Goal: Task Accomplishment & Management: Use online tool/utility

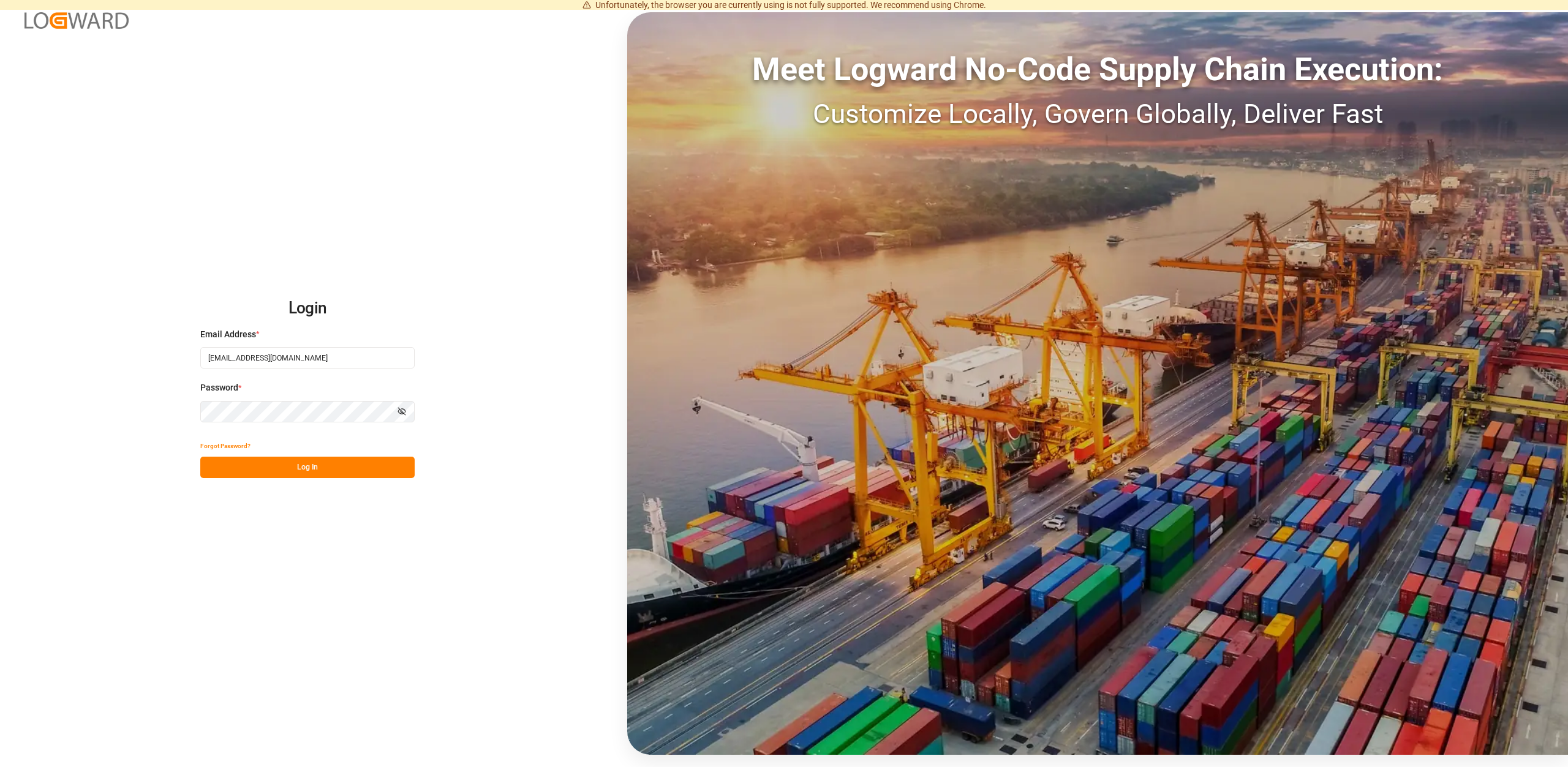
click at [326, 461] on button "Log In" at bounding box center [307, 467] width 214 height 21
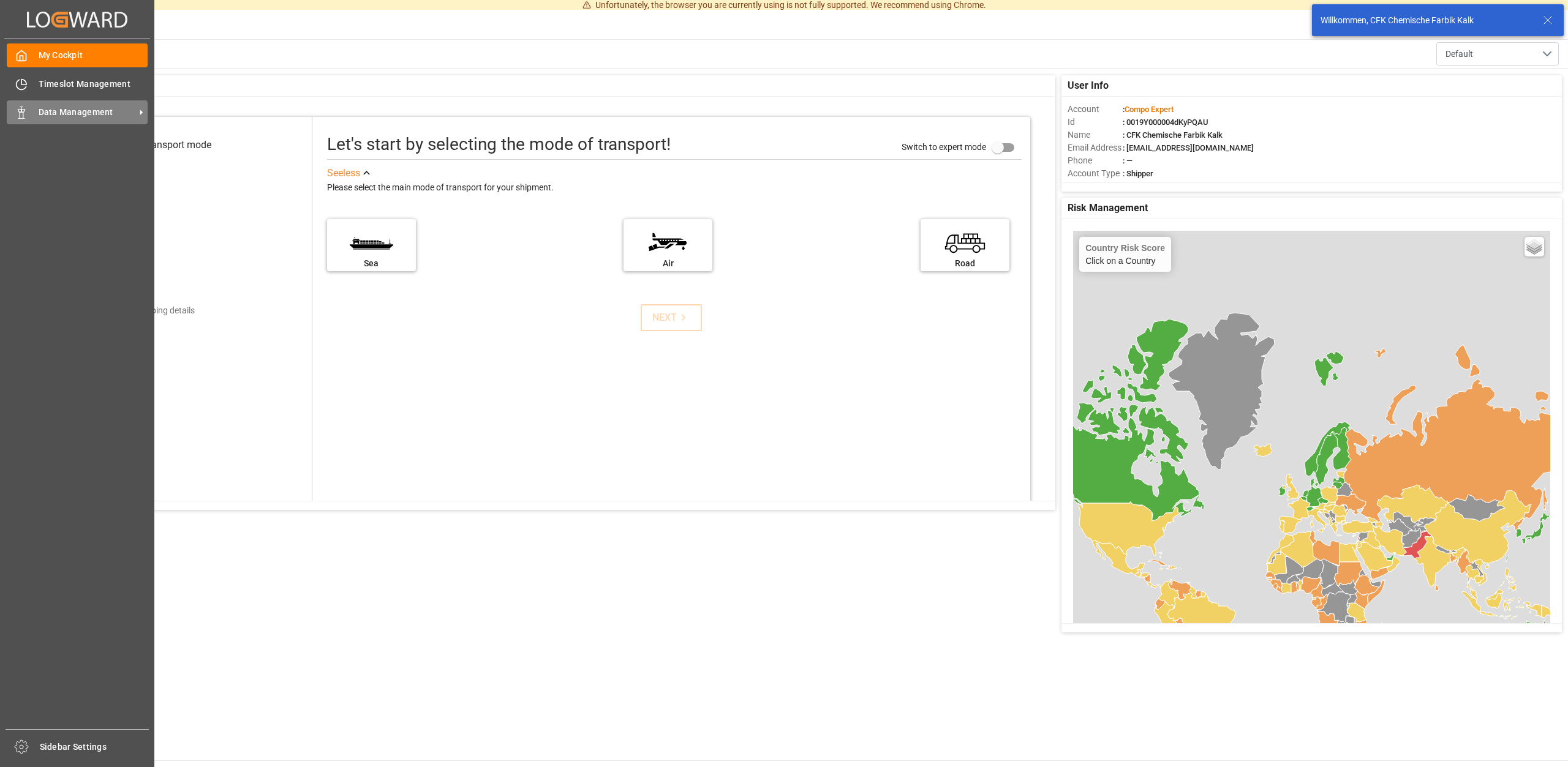
click at [72, 110] on span "Data Management" at bounding box center [87, 112] width 96 height 13
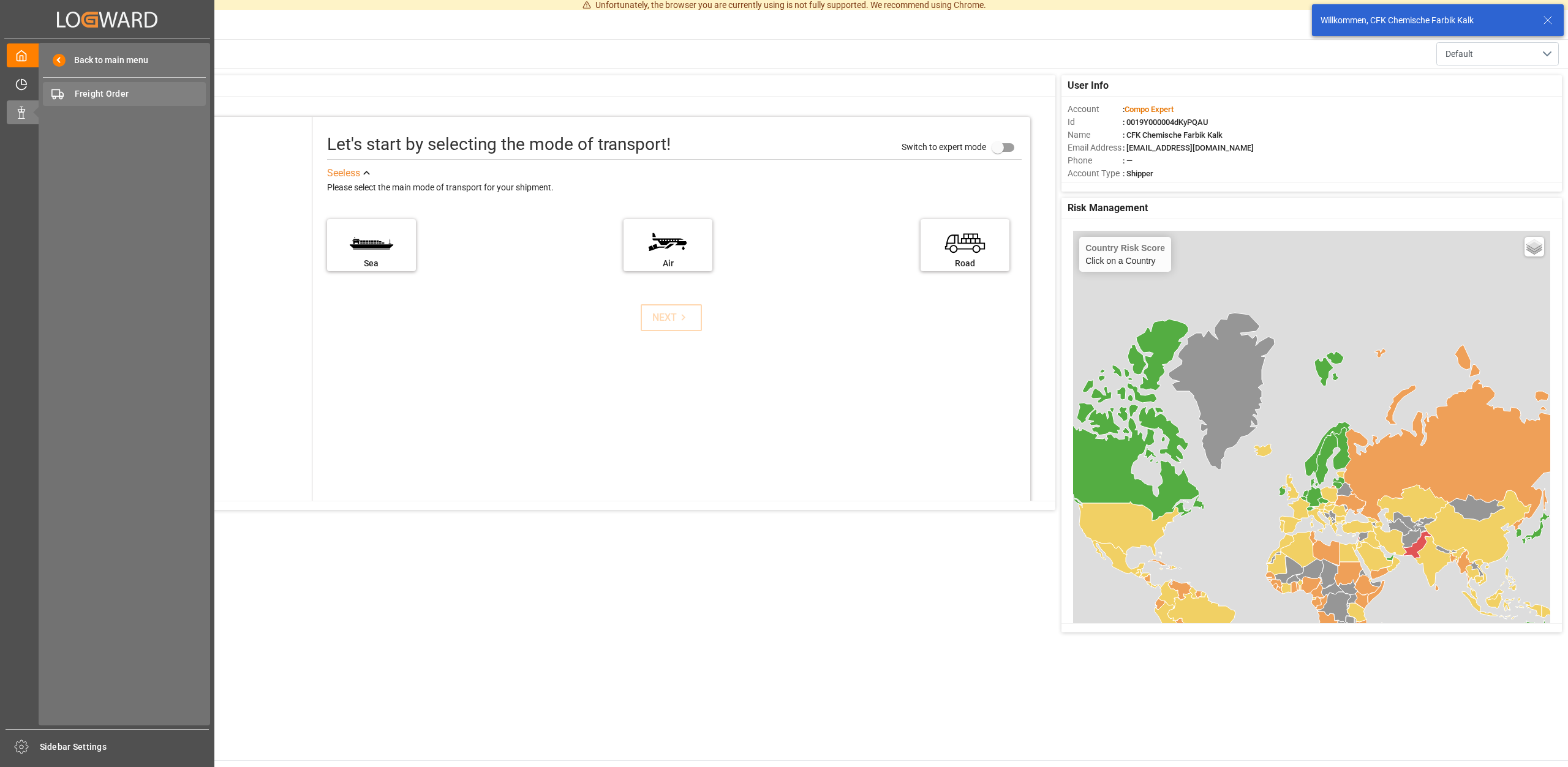
click at [107, 93] on span "Freight Order" at bounding box center [140, 94] width 132 height 13
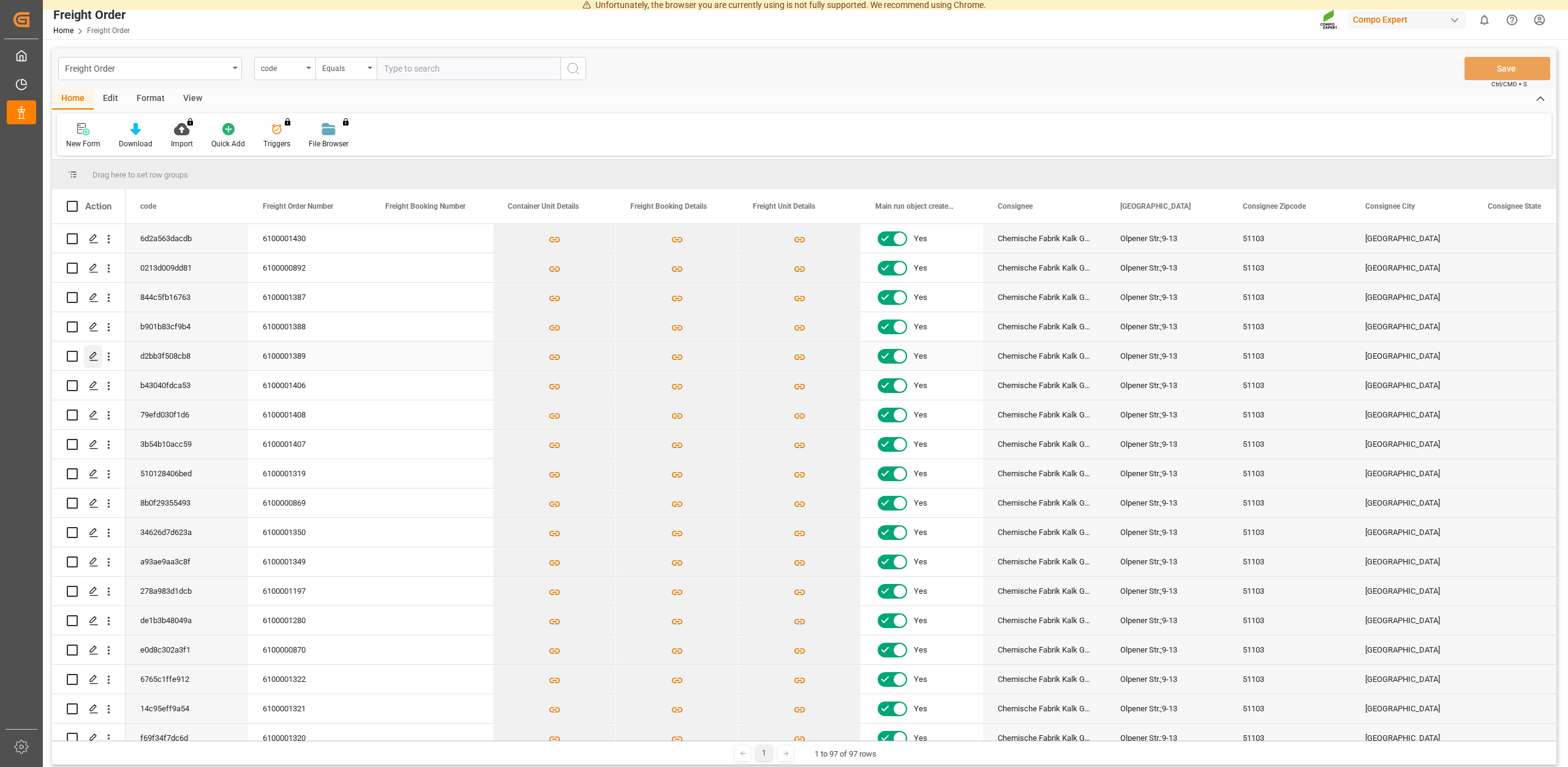
click at [89, 356] on icon "Press SPACE to select this row." at bounding box center [93, 356] width 10 height 10
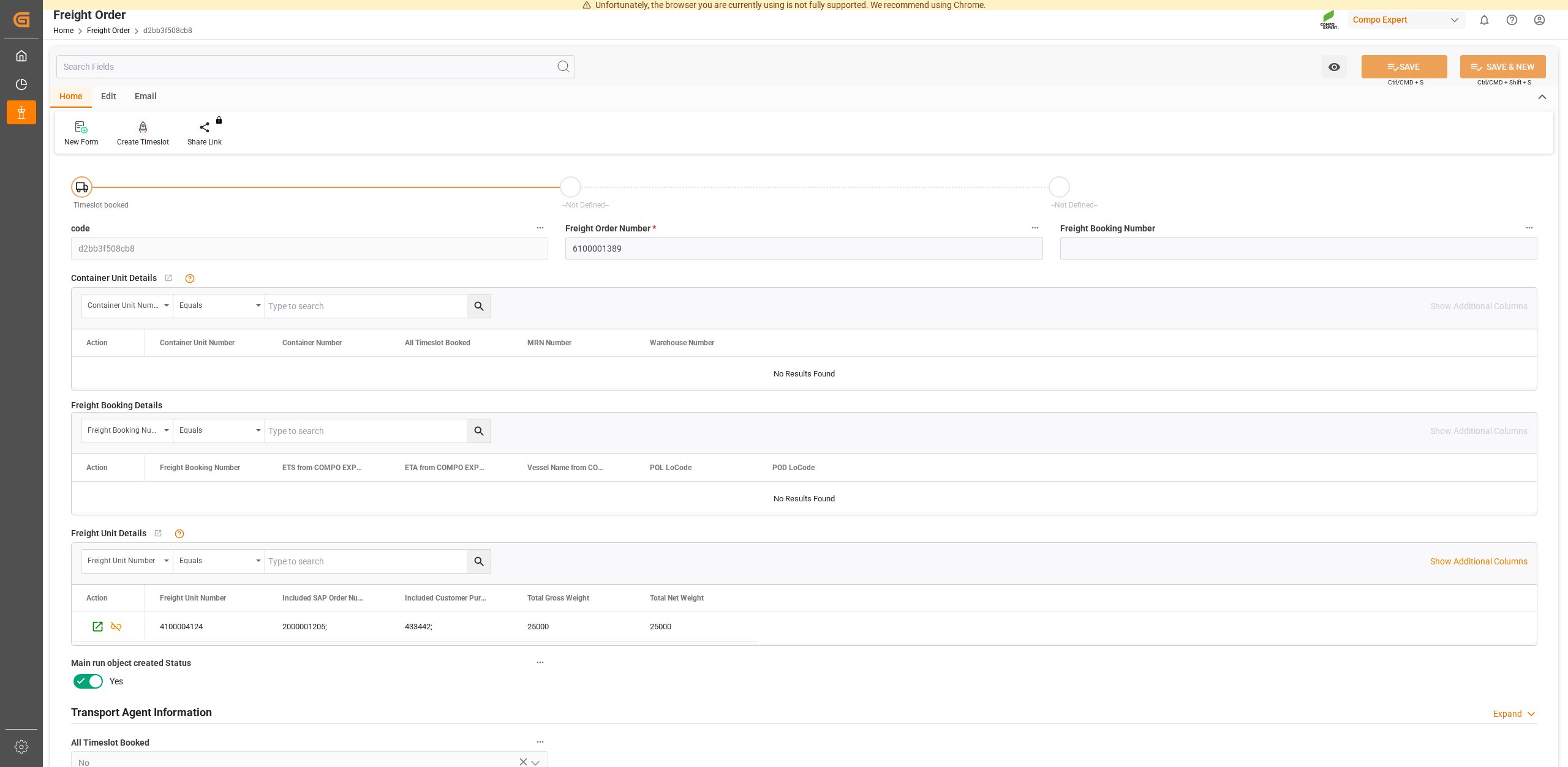
click at [153, 143] on div "Create Timeslot" at bounding box center [142, 142] width 52 height 11
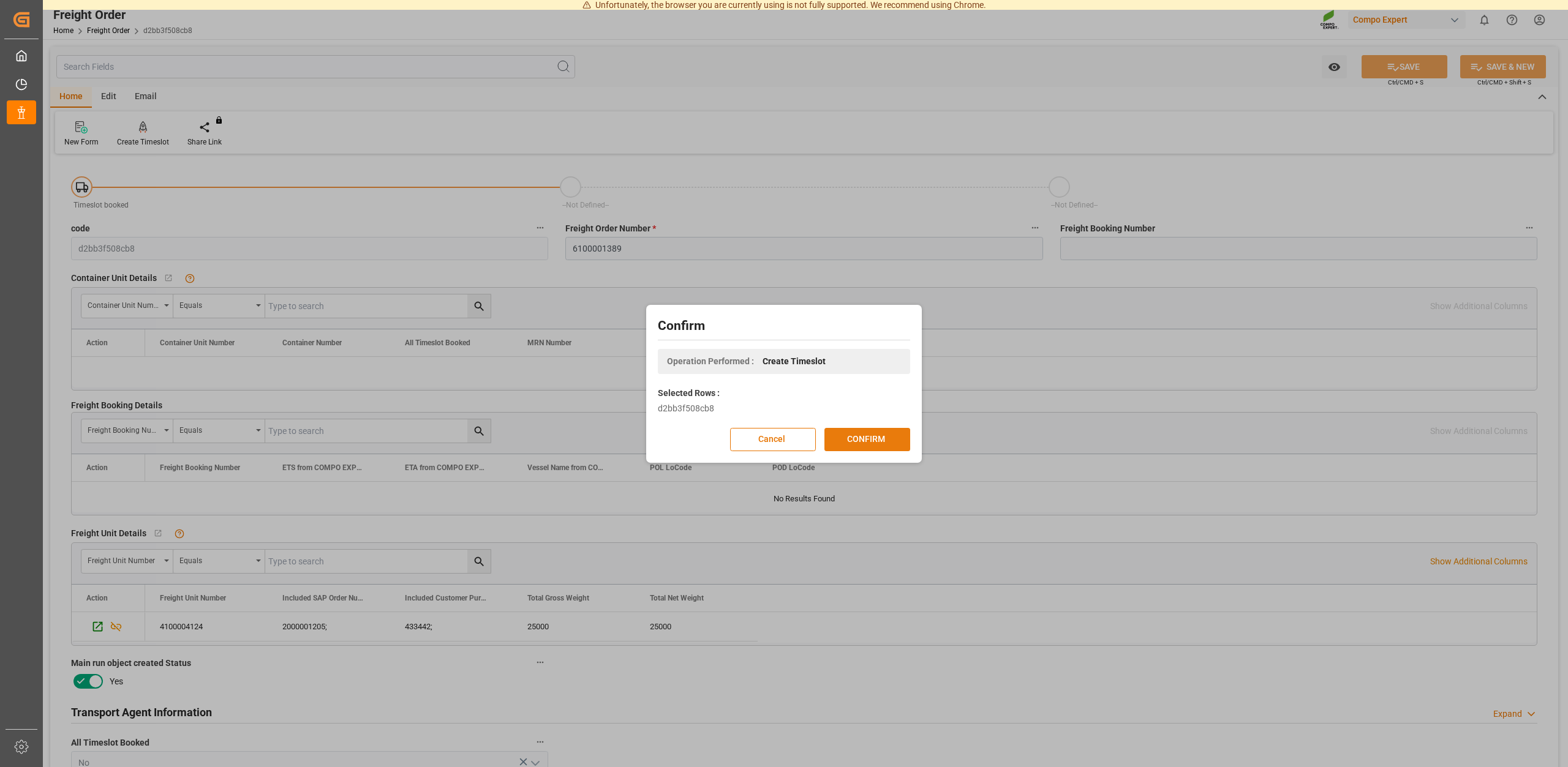
click at [834, 436] on button "CONFIRM" at bounding box center [867, 439] width 86 height 24
click at [888, 127] on div "Confirm Operation Performed : Create Timeslot Selected Rows : d2bb3f508cb8 Canc…" at bounding box center [784, 383] width 1568 height 767
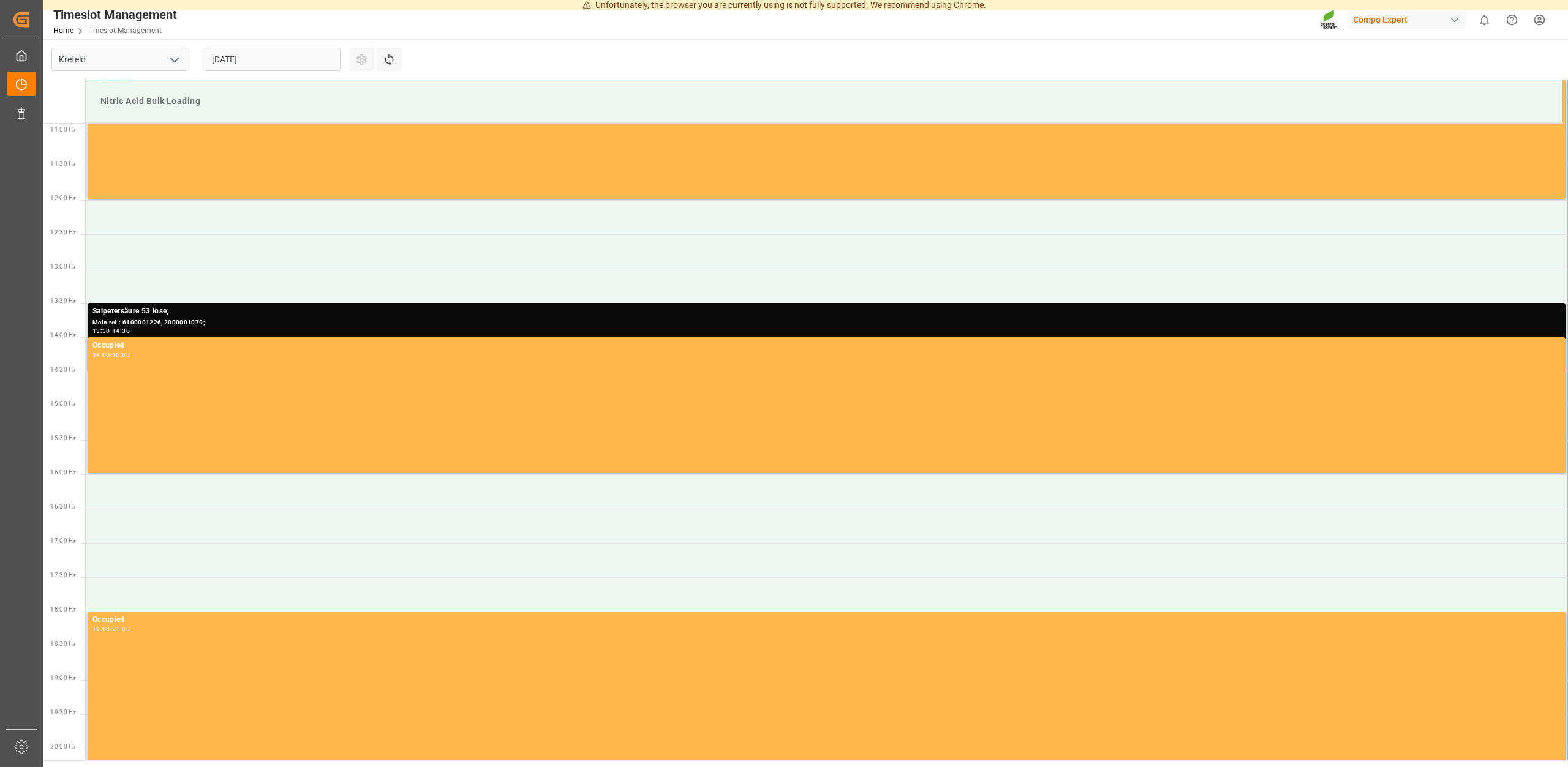
scroll to position [746, 0]
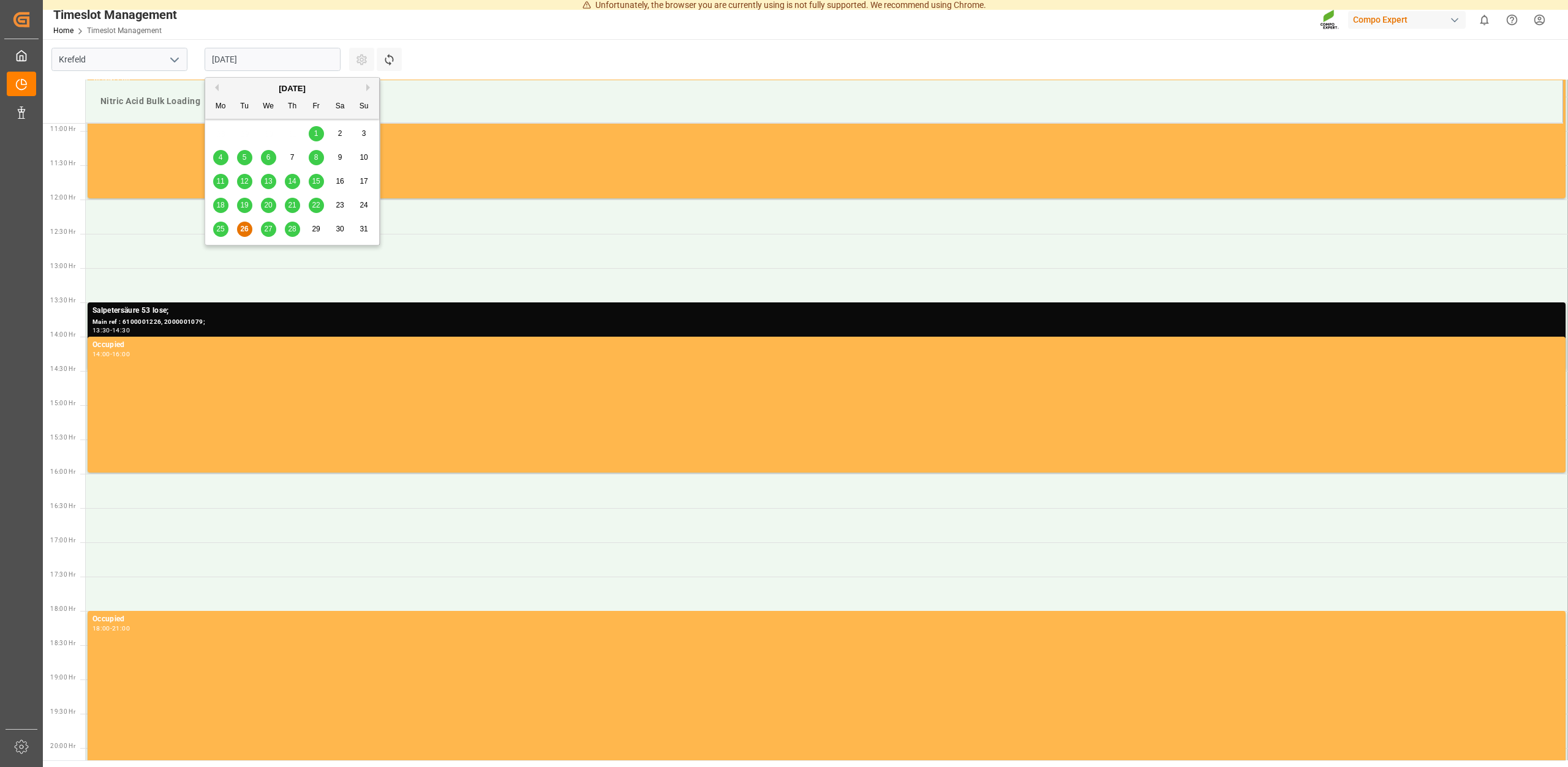
click at [296, 69] on input "[DATE]" at bounding box center [272, 59] width 136 height 24
click at [268, 229] on span "27" at bounding box center [267, 229] width 8 height 9
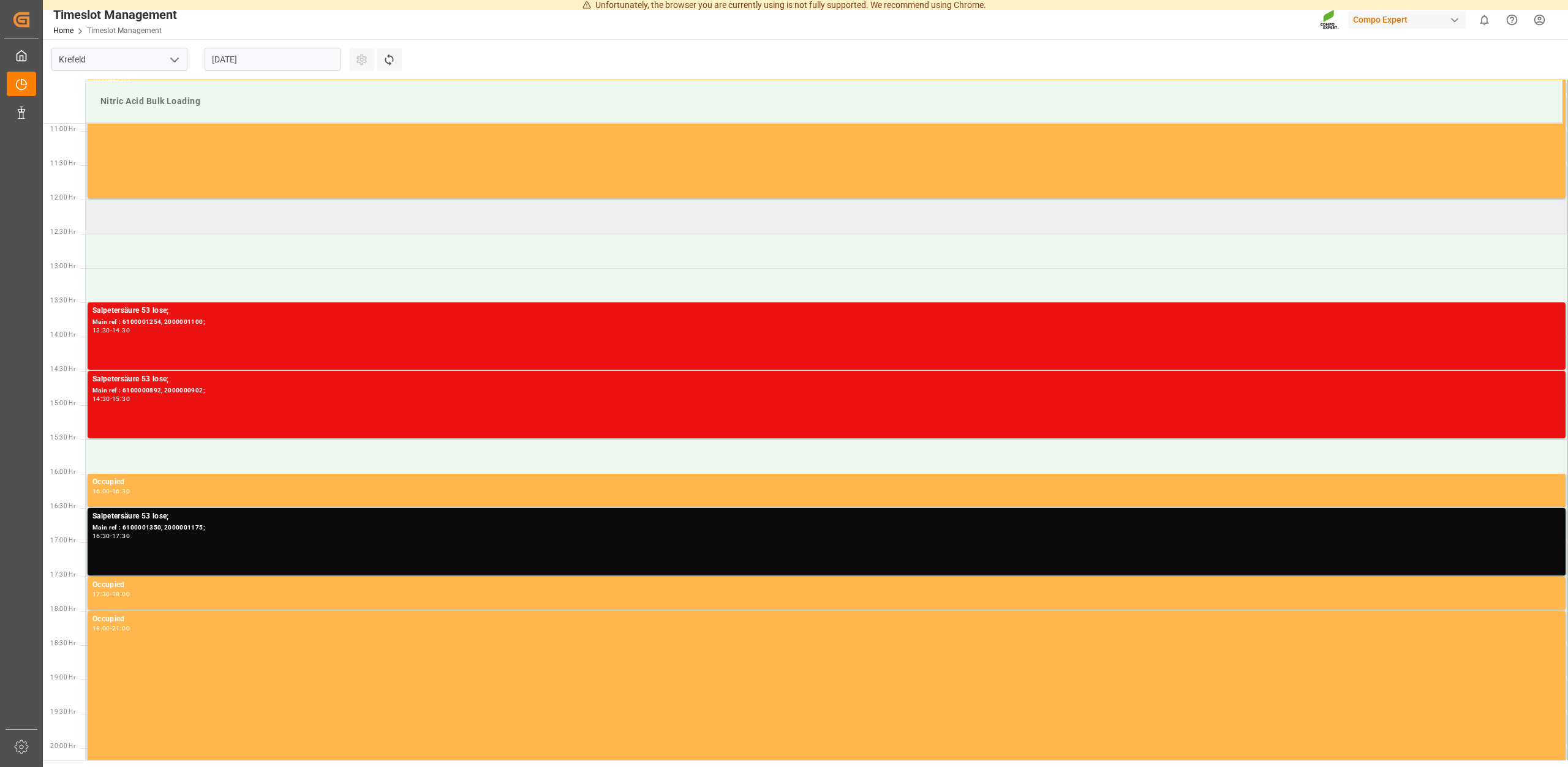
click at [230, 213] on td at bounding box center [827, 217] width 1482 height 34
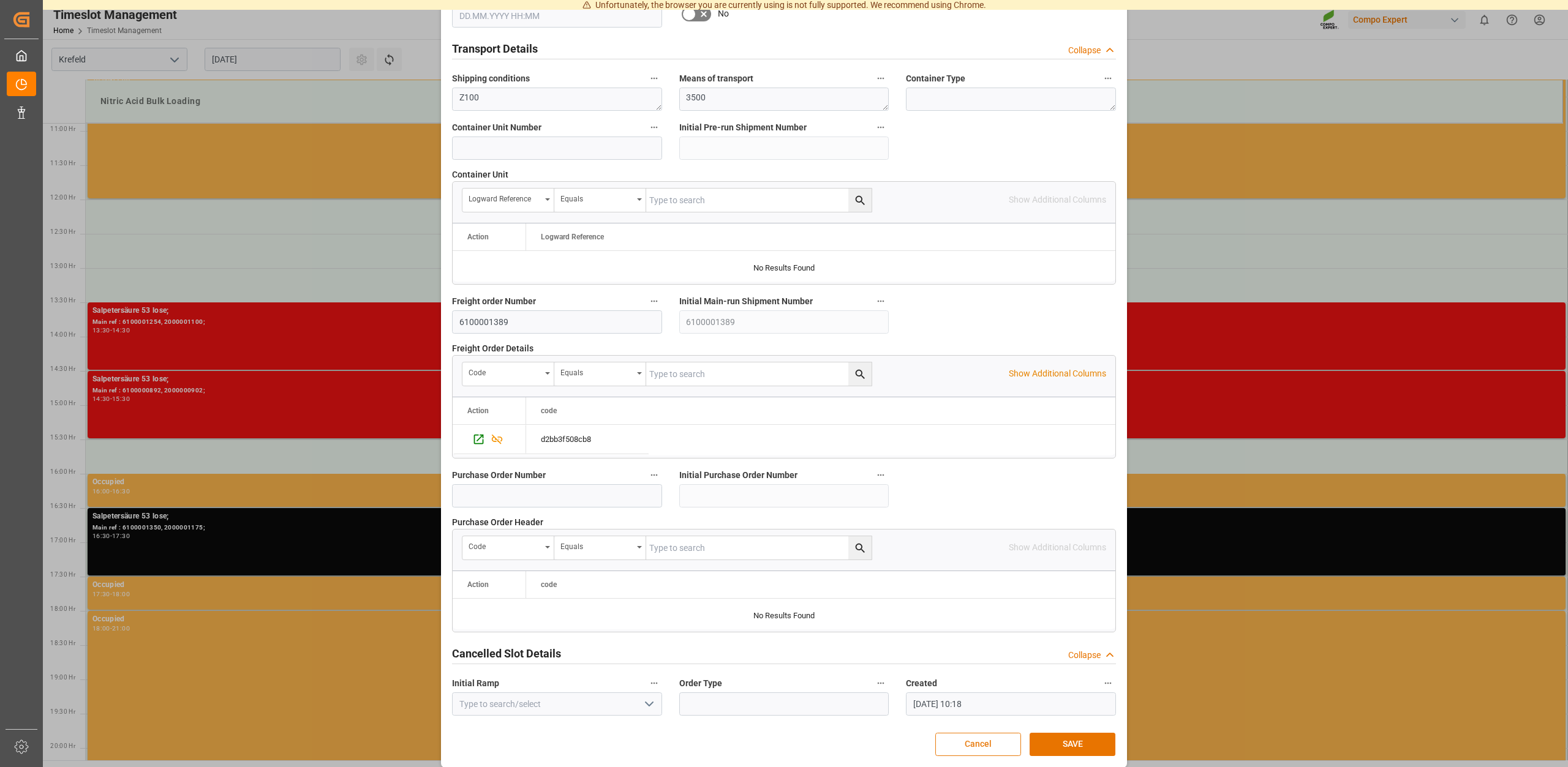
scroll to position [933, 0]
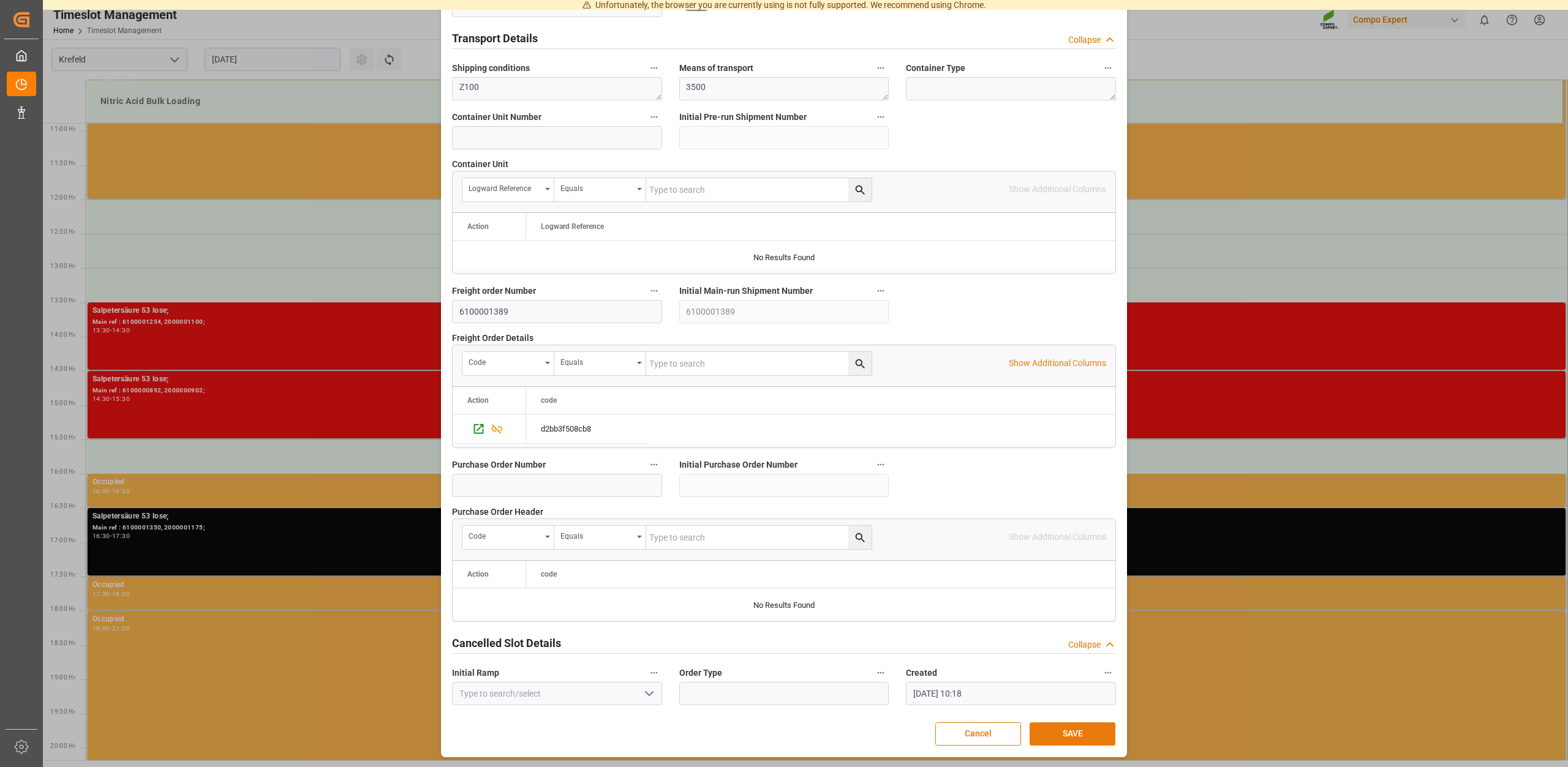
click at [1055, 731] on button "SAVE" at bounding box center [1073, 734] width 86 height 24
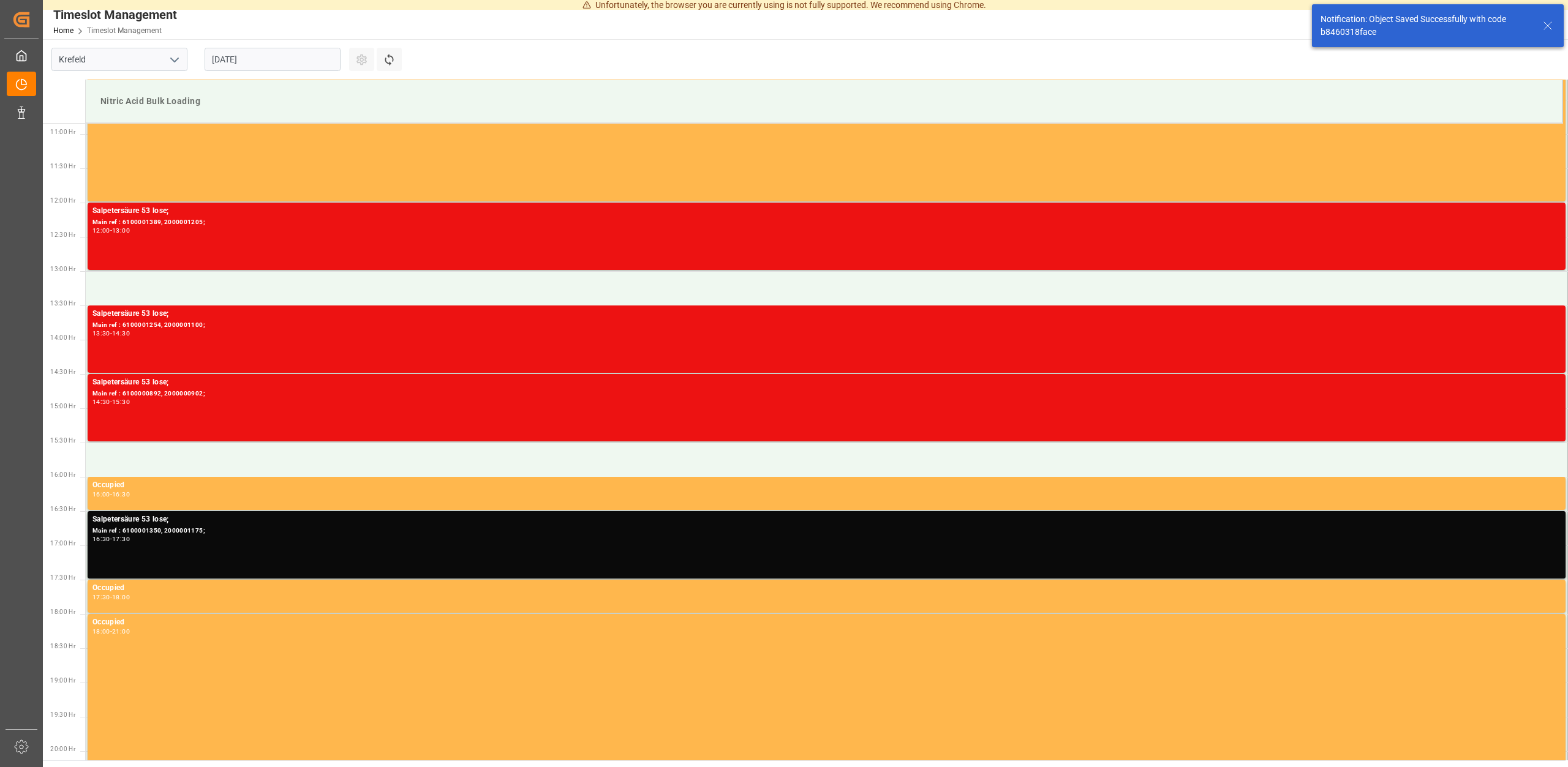
scroll to position [746, 0]
